Goal: Task Accomplishment & Management: Complete application form

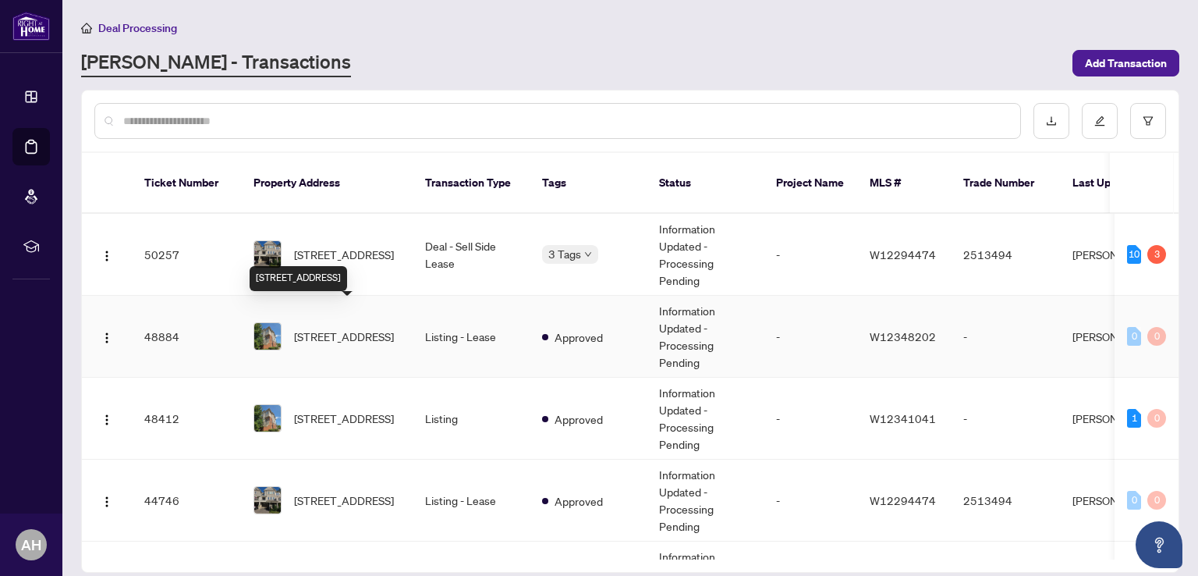
click at [371, 328] on span "[STREET_ADDRESS]" at bounding box center [344, 336] width 100 height 17
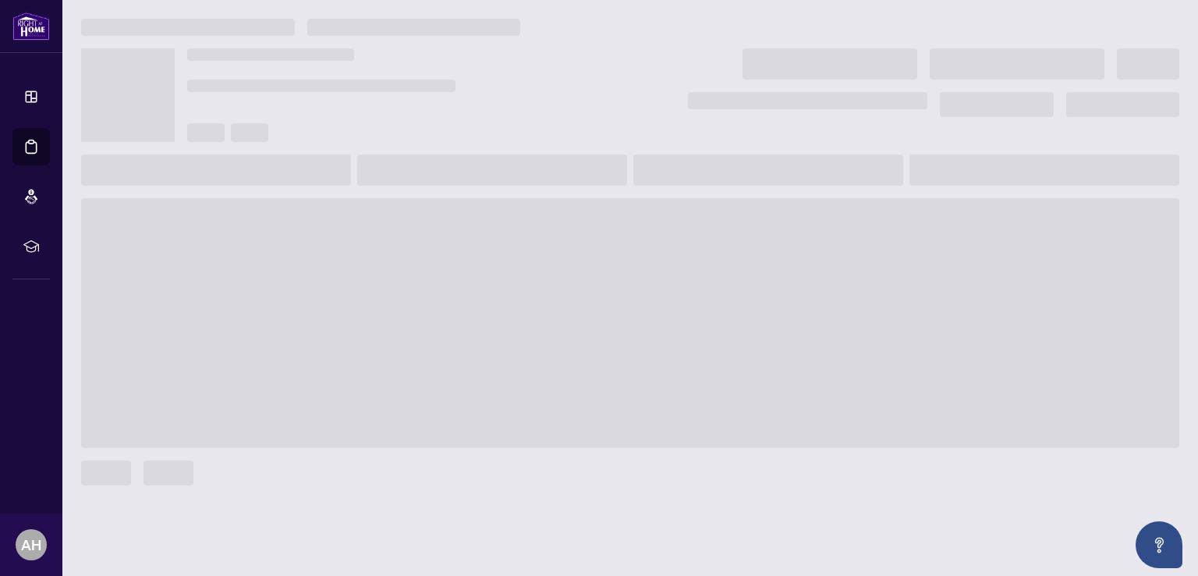
click at [371, 322] on span at bounding box center [630, 323] width 1099 height 250
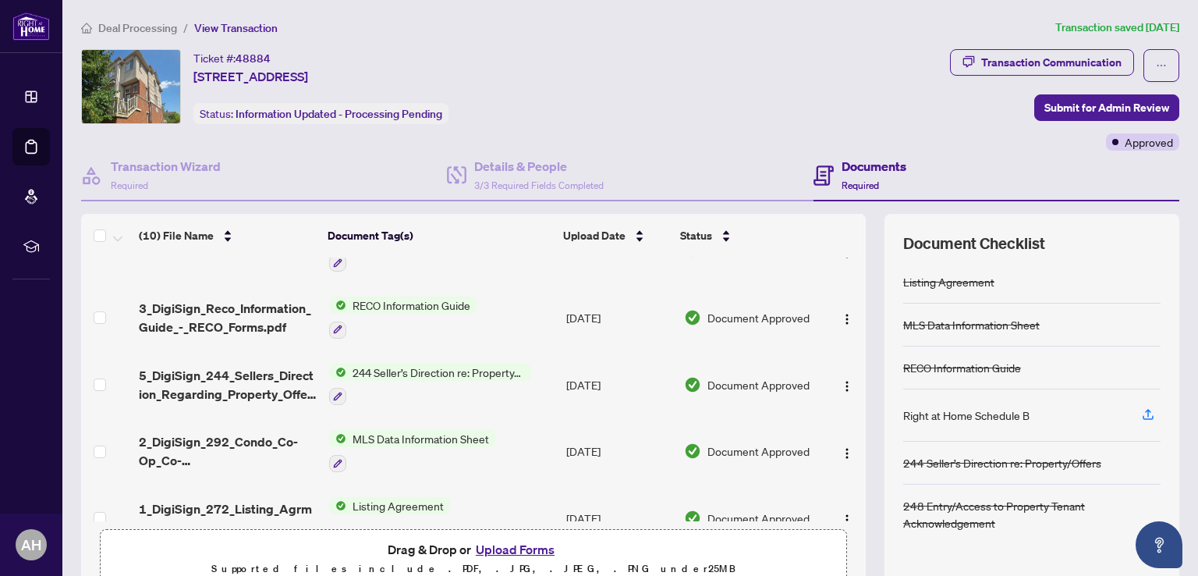
scroll to position [398, 0]
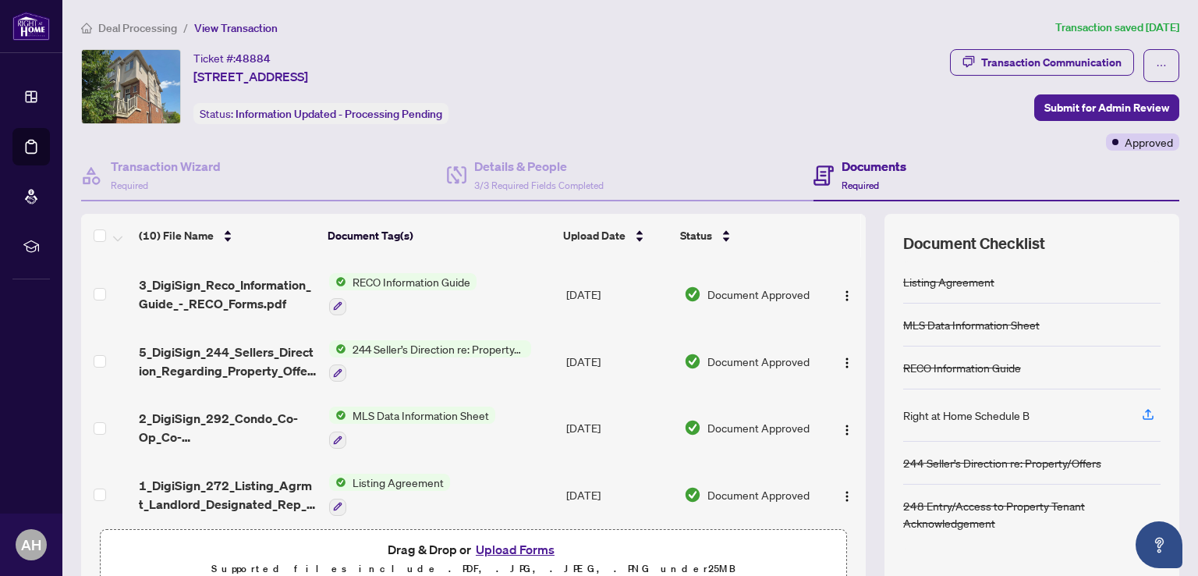
click at [495, 544] on button "Upload Forms" at bounding box center [515, 549] width 88 height 20
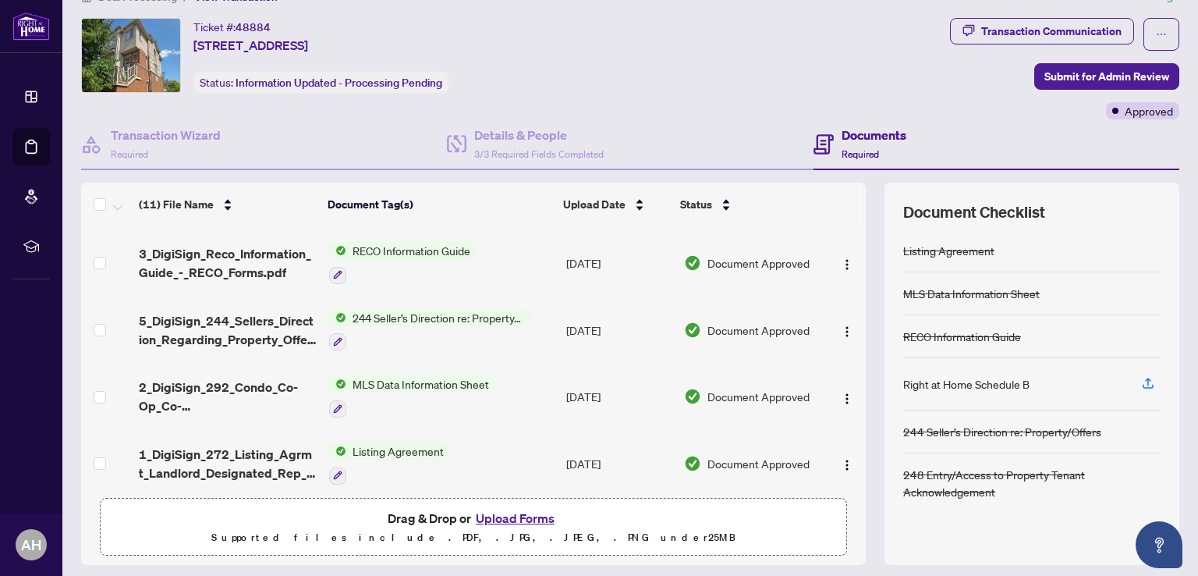
scroll to position [76, 0]
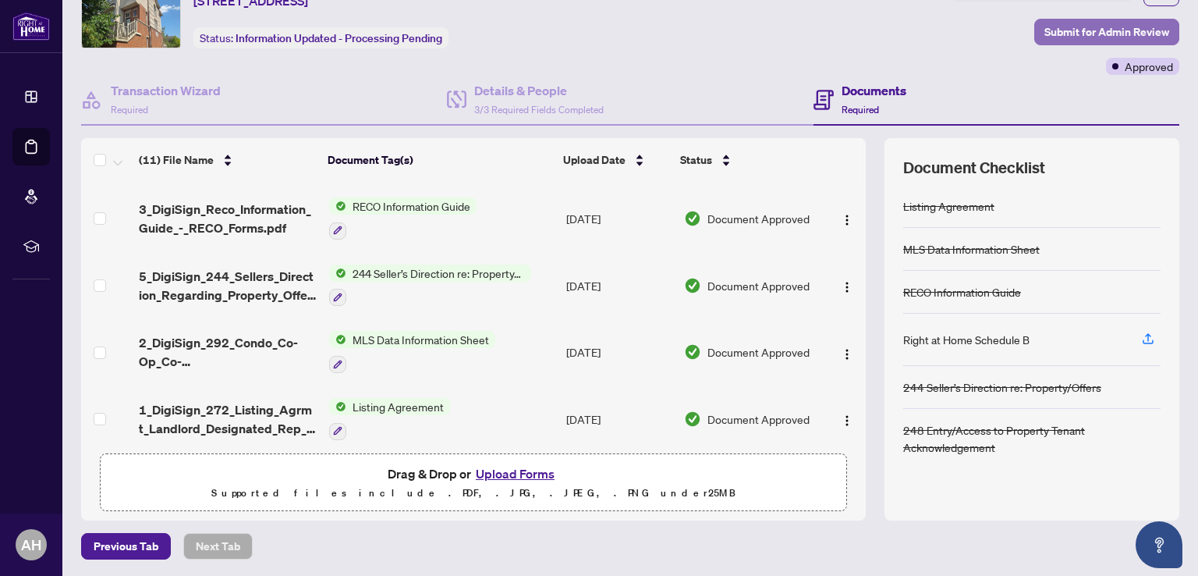
click at [1074, 25] on span "Submit for Admin Review" at bounding box center [1107, 32] width 125 height 25
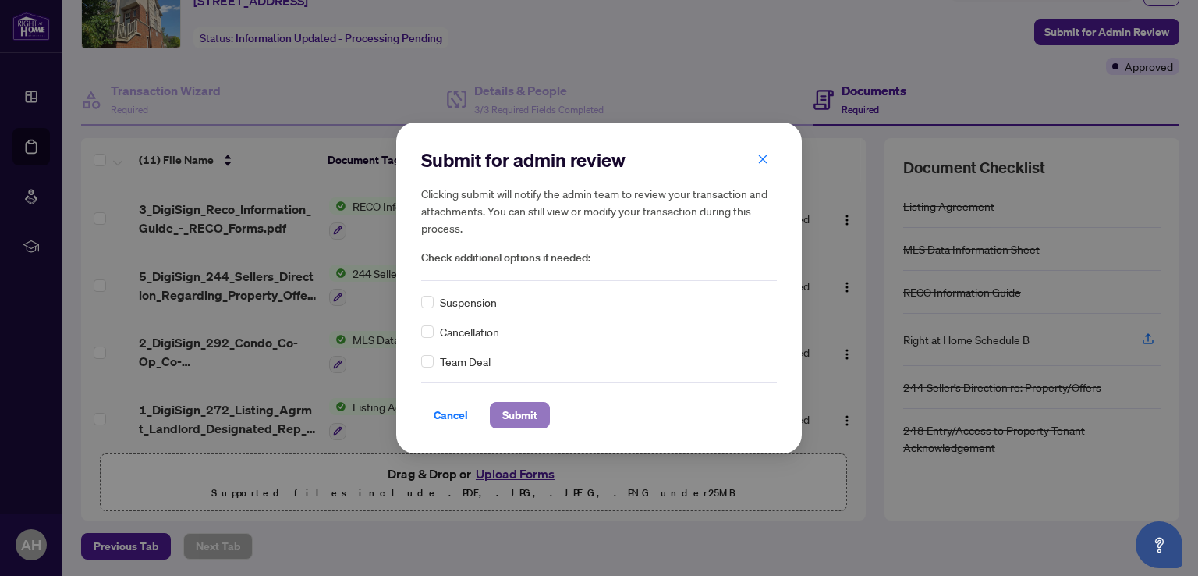
click at [528, 421] on span "Submit" at bounding box center [519, 415] width 35 height 25
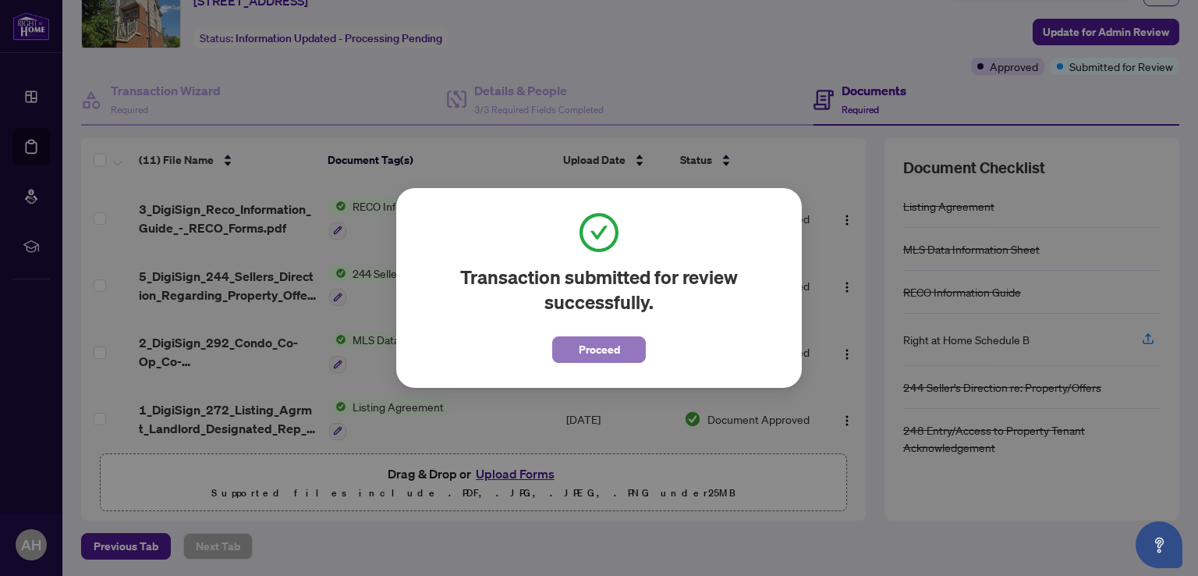
click at [598, 359] on span "Proceed" at bounding box center [599, 349] width 41 height 25
